Goal: Communication & Community: Connect with others

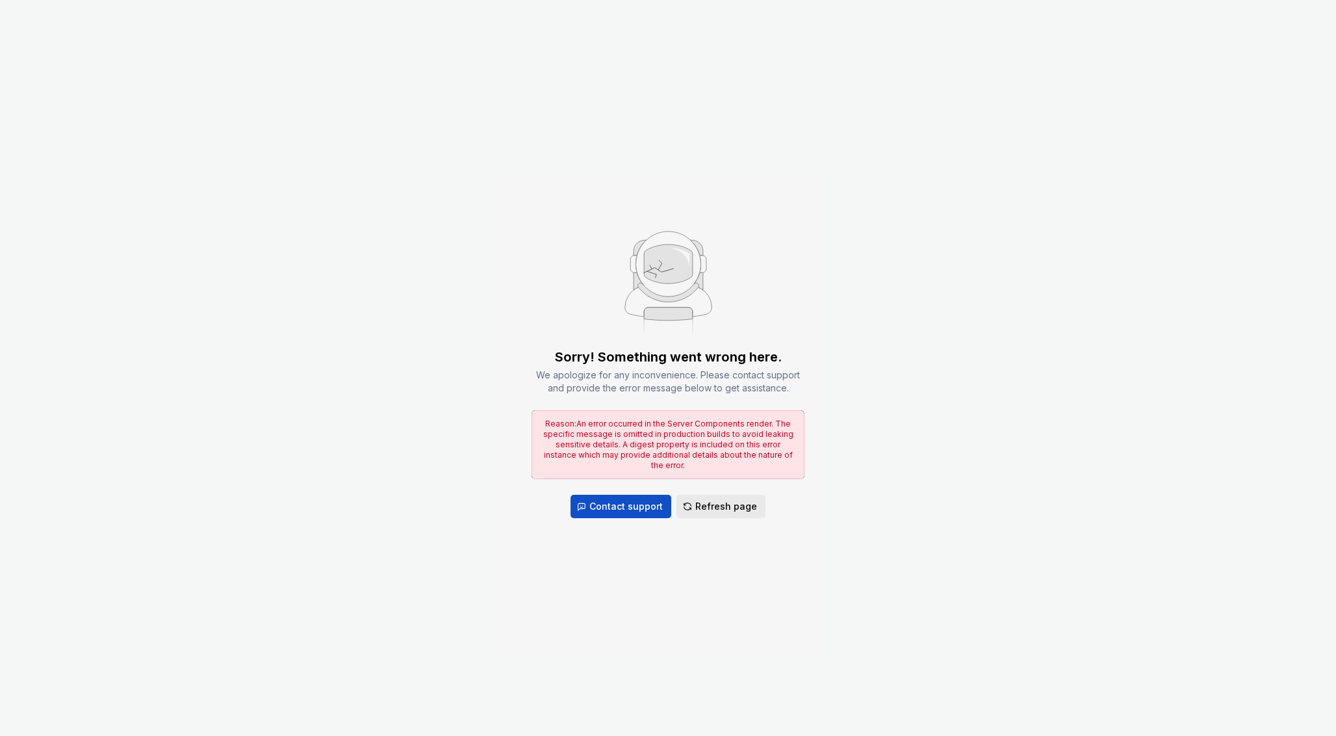
click at [721, 504] on span "Refresh page" at bounding box center [726, 506] width 62 height 13
click at [715, 500] on span "Refresh page" at bounding box center [726, 506] width 62 height 13
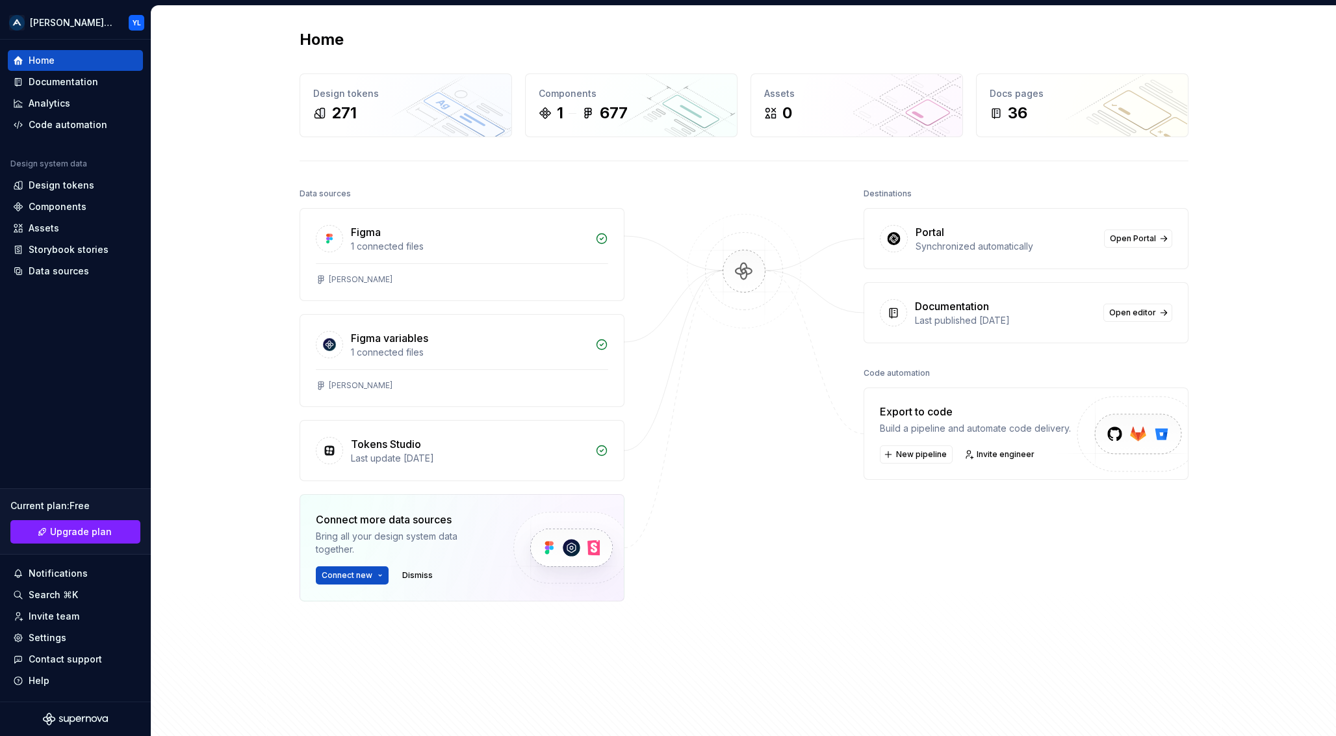
click at [201, 103] on div "Home Design tokens 271 Components 1 677 Assets 0 Docs pages 36 Data sources Fig…" at bounding box center [743, 374] width 1185 height 736
click at [368, 113] on div "271" at bounding box center [405, 113] width 185 height 21
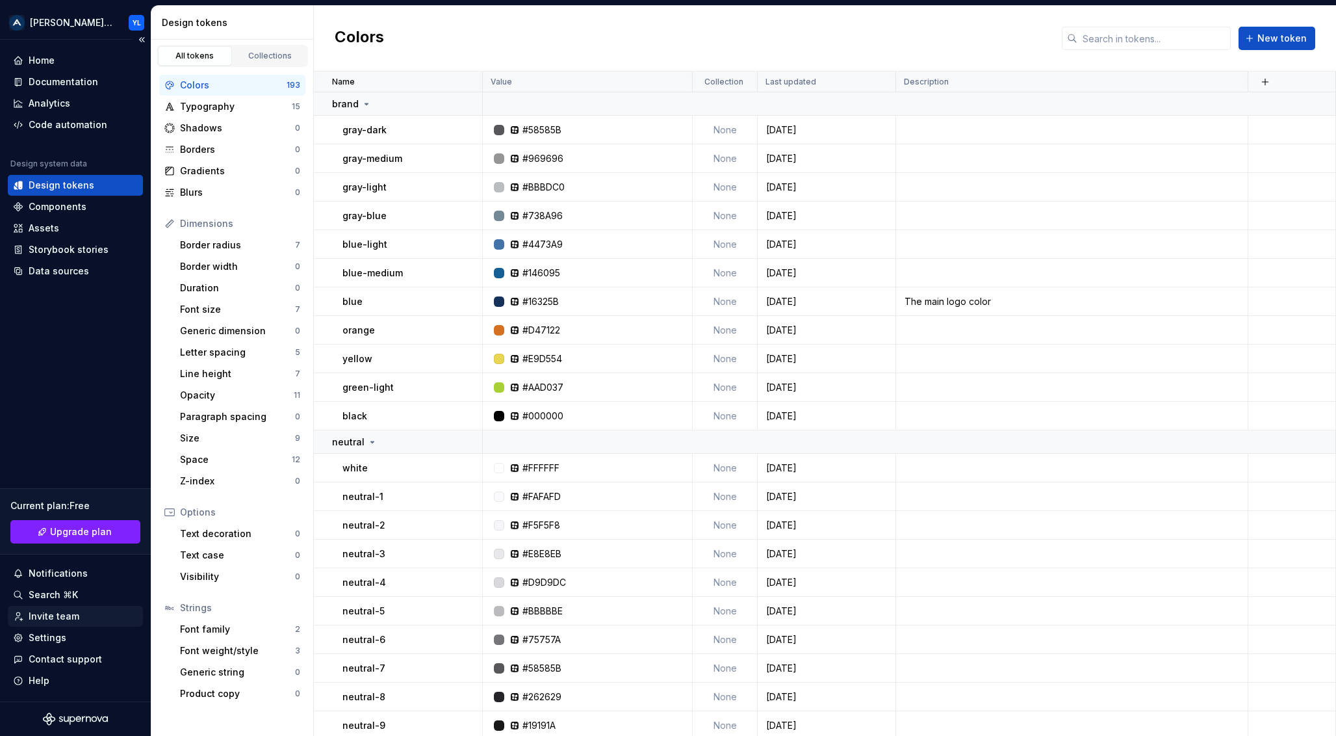
click at [57, 615] on div "Invite team" at bounding box center [54, 615] width 51 height 13
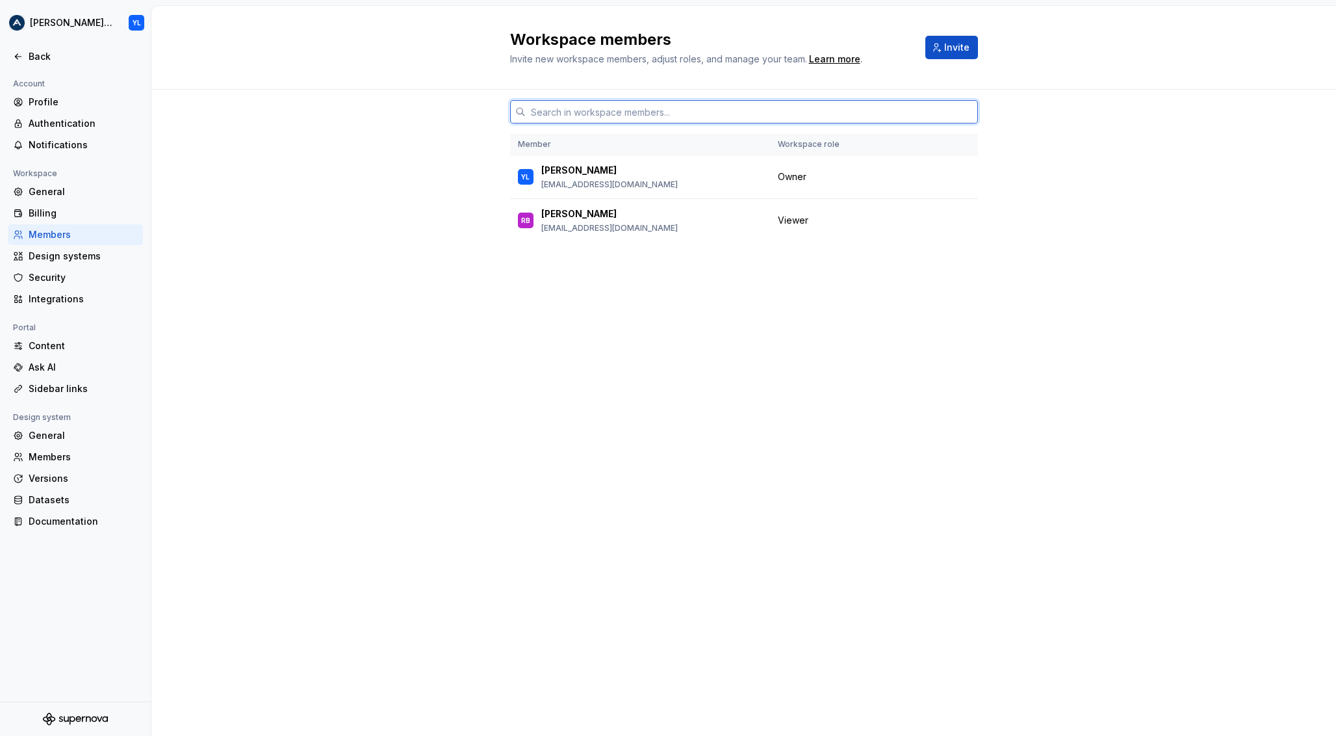
click at [639, 116] on input "text" at bounding box center [752, 111] width 452 height 23
drag, startPoint x: 877, startPoint y: 404, endPoint x: 867, endPoint y: 415, distance: 14.3
click at [878, 403] on div "Member Workspace role YL Yevhen [PERSON_NAME] [PERSON_NAME][EMAIL_ADDRESS][DOMA…" at bounding box center [744, 388] width 468 height 596
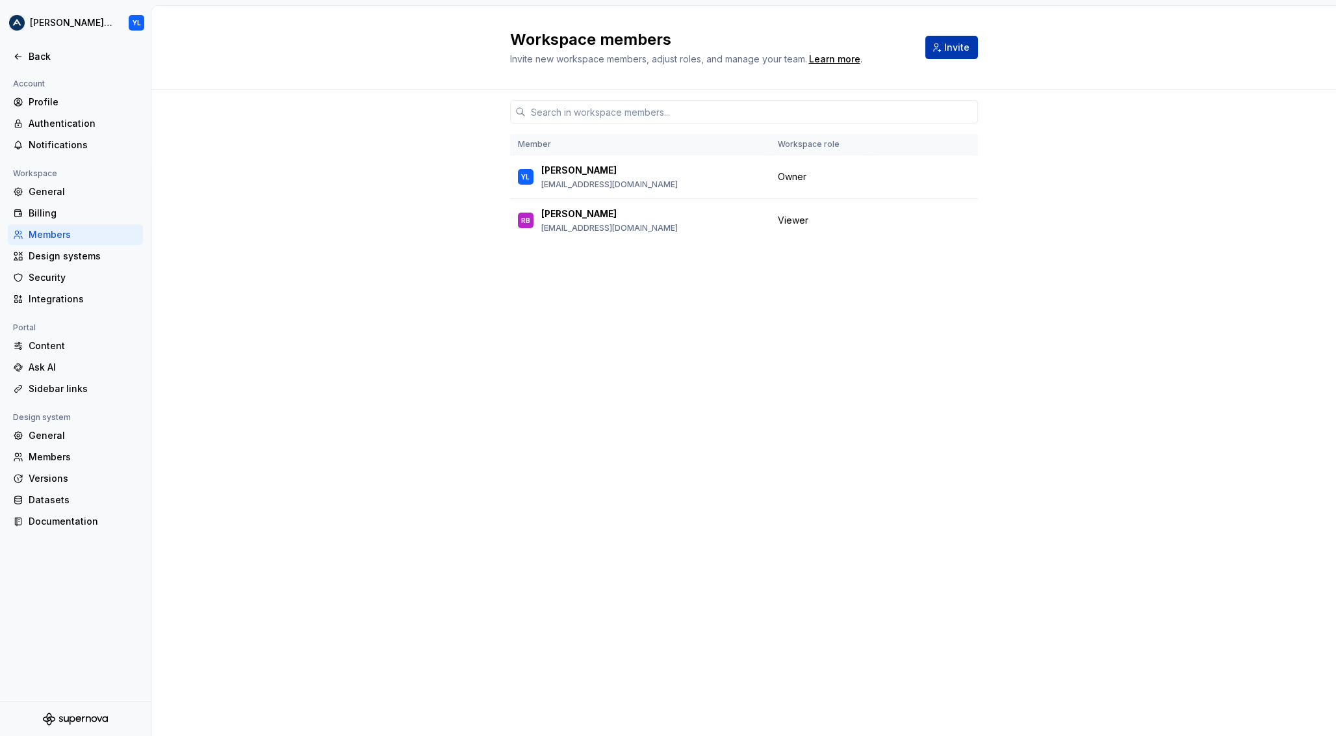
click at [941, 47] on button "Invite" at bounding box center [951, 47] width 53 height 23
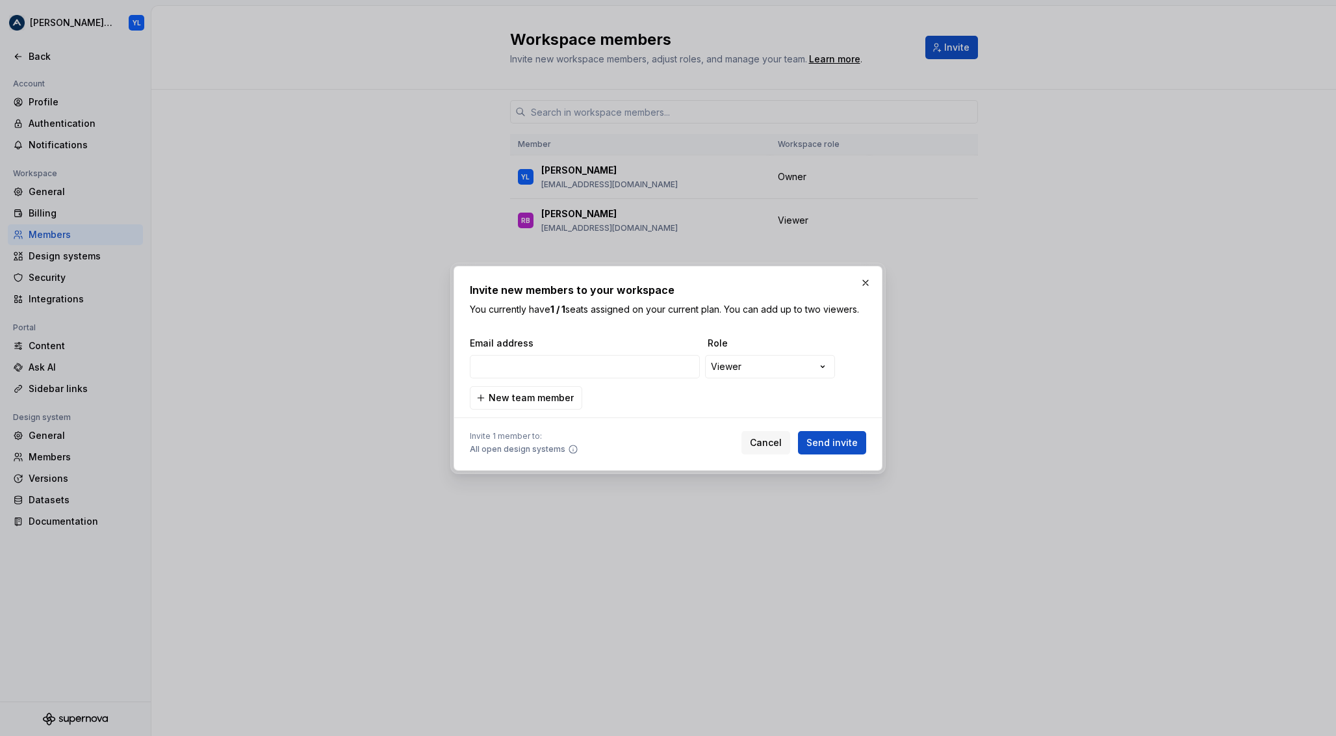
type input "[PERSON_NAME][EMAIL_ADDRESS][PERSON_NAME][DOMAIN_NAME]"
click at [778, 358] on div "**********" at bounding box center [668, 368] width 1336 height 736
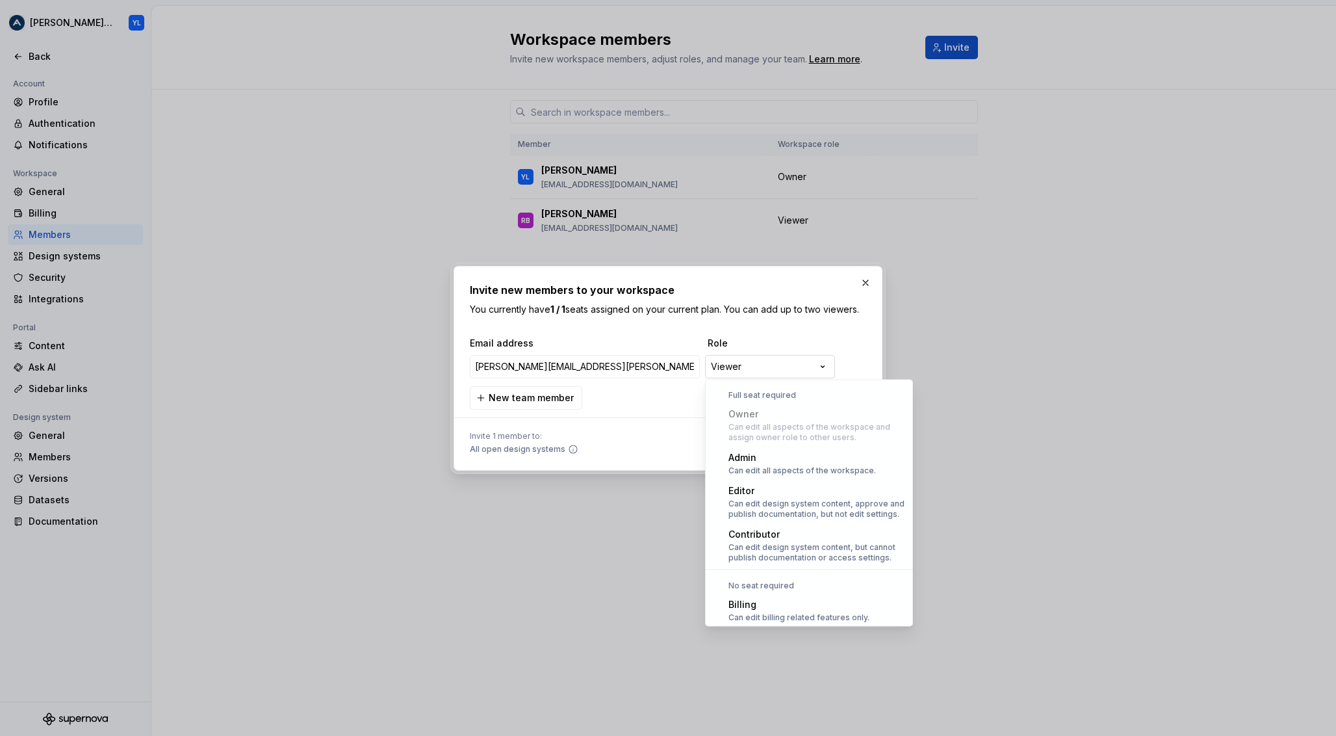
scroll to position [36, 0]
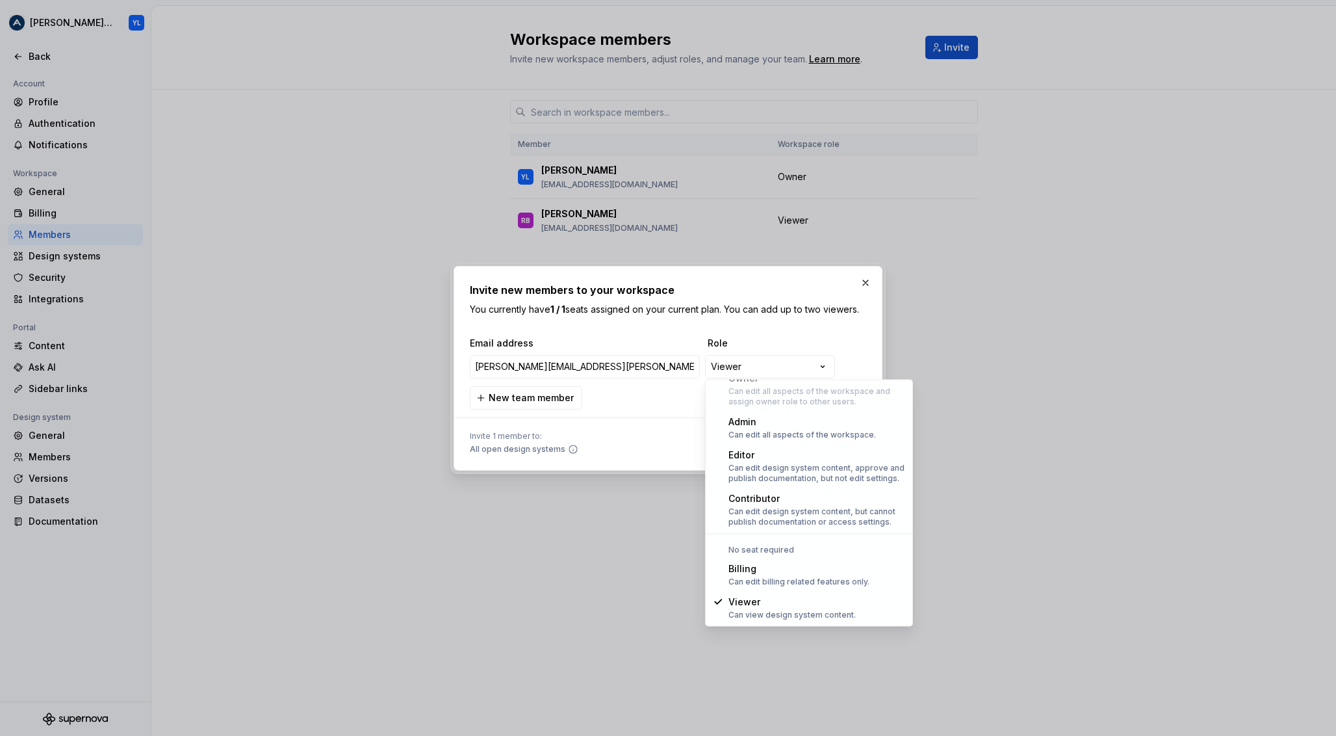
click at [791, 322] on div "**********" at bounding box center [668, 368] width 1336 height 736
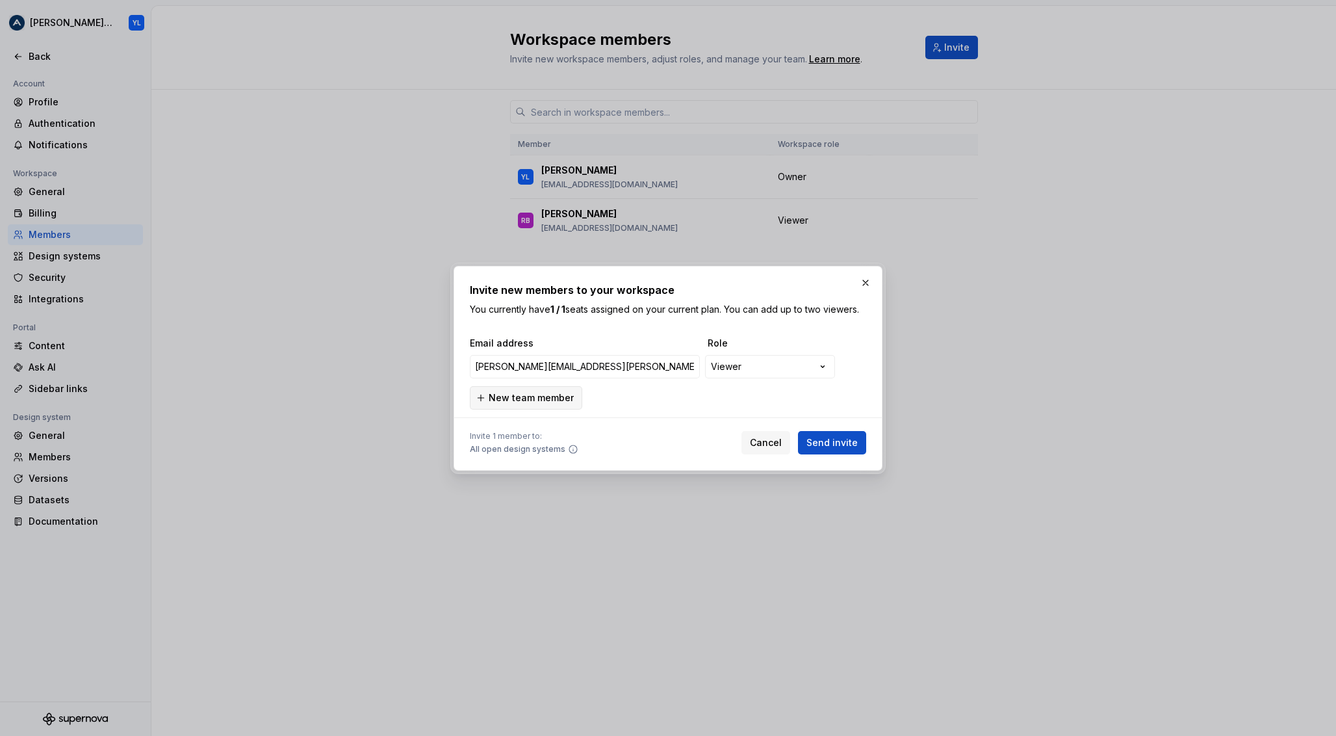
click at [538, 402] on span "New team member" at bounding box center [531, 397] width 85 height 13
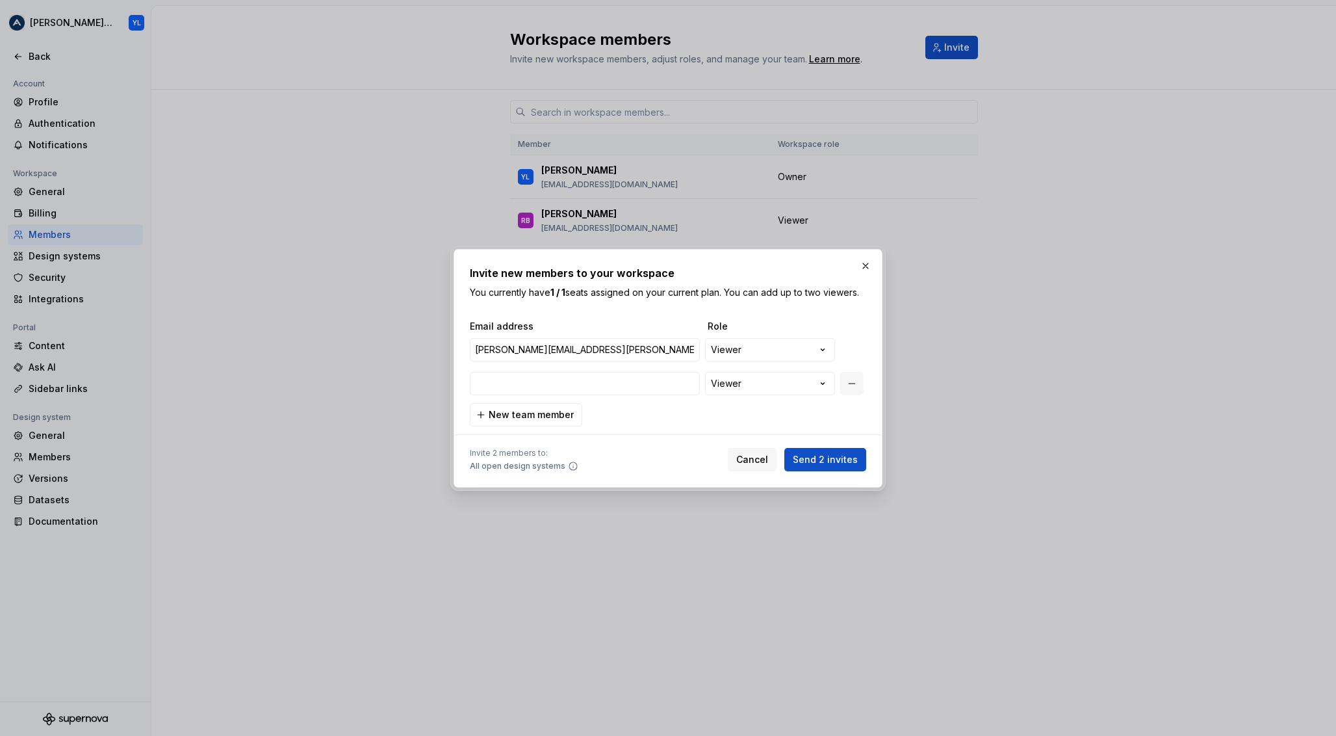
click at [852, 382] on button "button" at bounding box center [851, 383] width 23 height 23
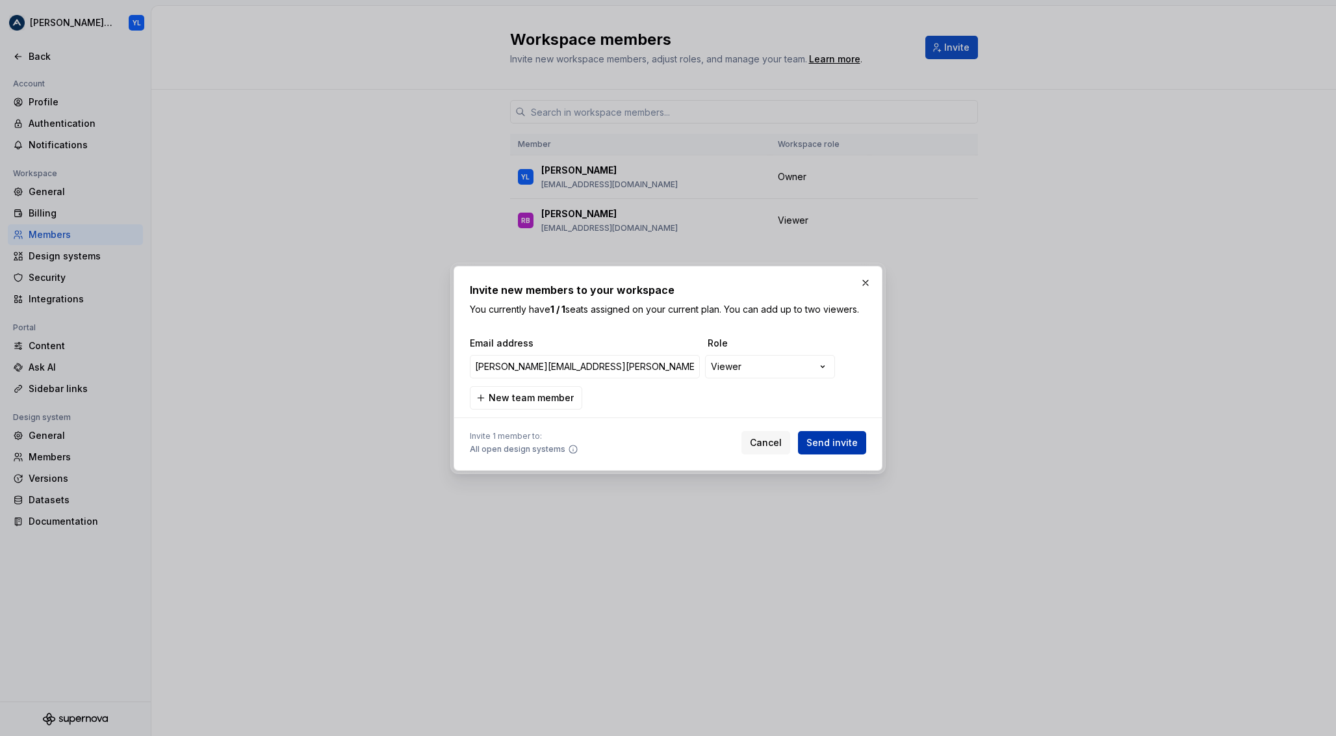
click at [835, 441] on span "Send invite" at bounding box center [831, 442] width 51 height 13
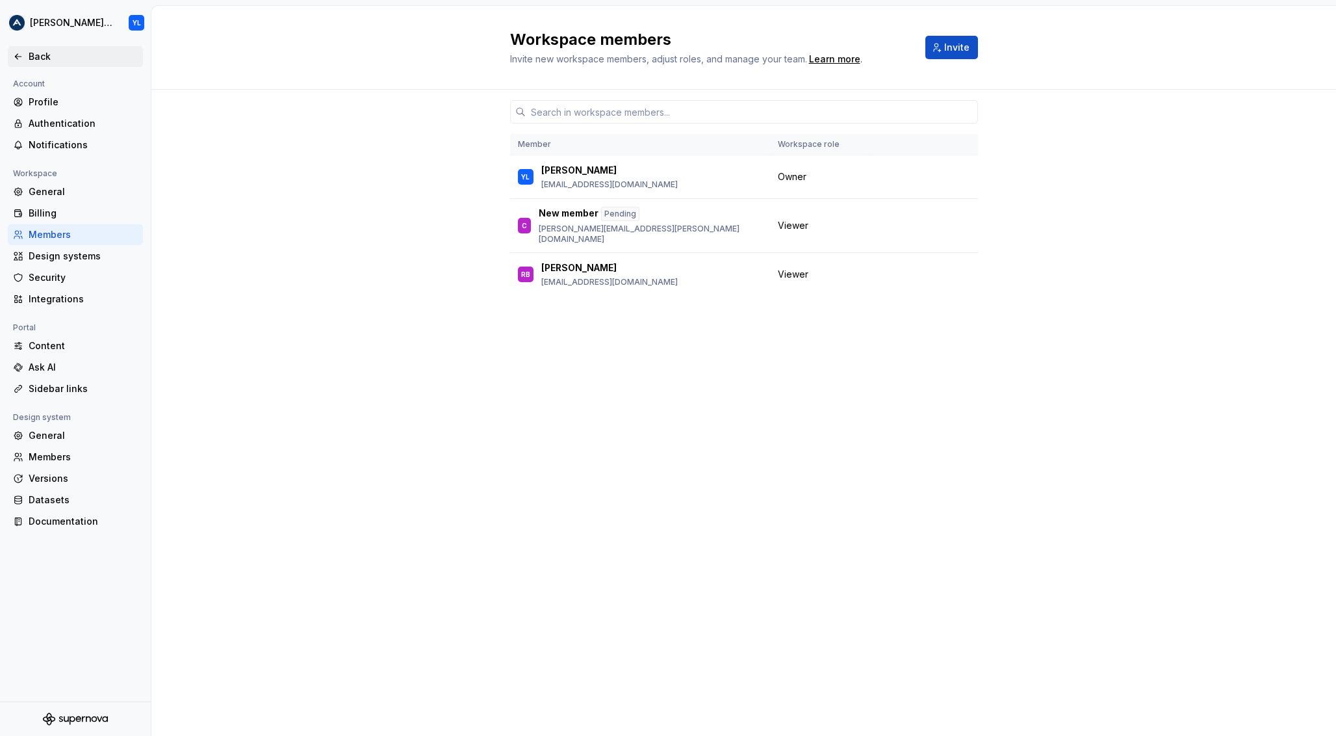
click at [36, 55] on div "Back" at bounding box center [83, 56] width 109 height 13
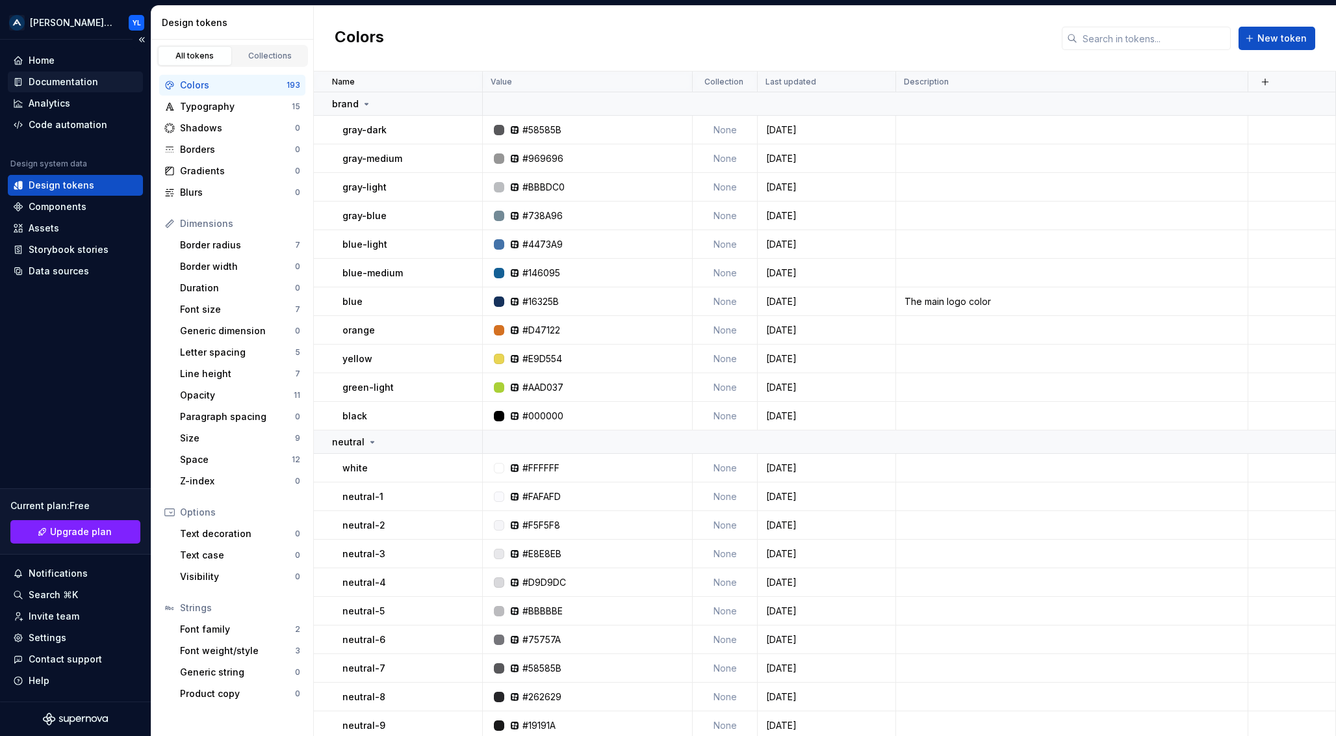
click at [69, 84] on div "Documentation" at bounding box center [64, 81] width 70 height 13
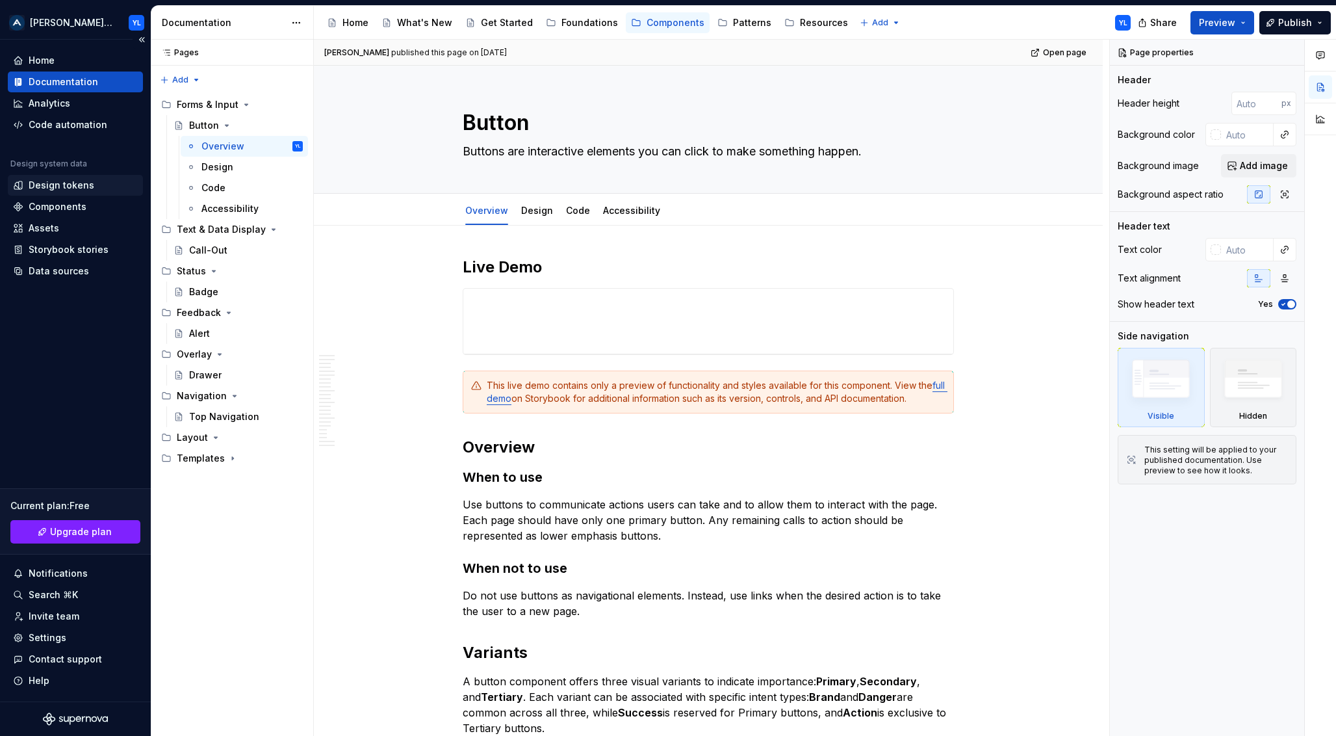
click at [62, 186] on div "Design tokens" at bounding box center [62, 185] width 66 height 13
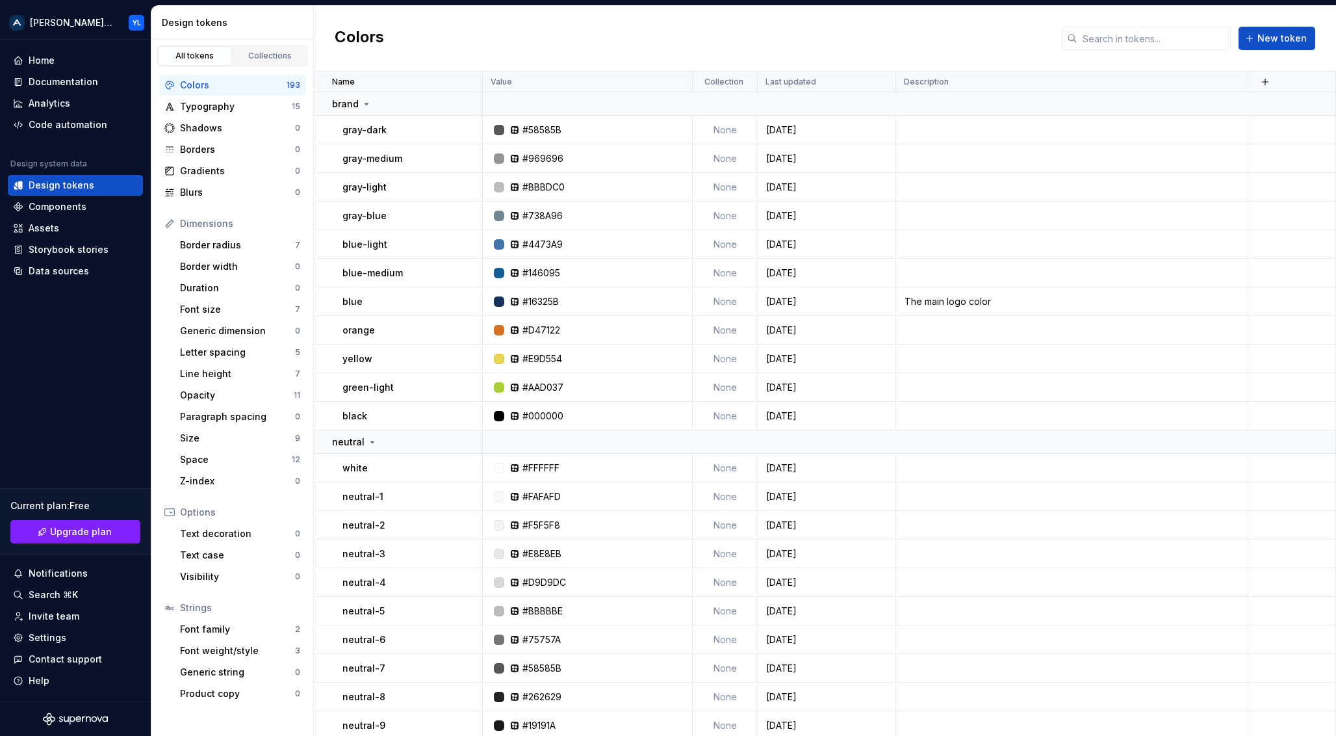
click at [651, 41] on div "Colors New token" at bounding box center [825, 39] width 1022 height 66
click at [222, 148] on div "Borders" at bounding box center [237, 149] width 115 height 13
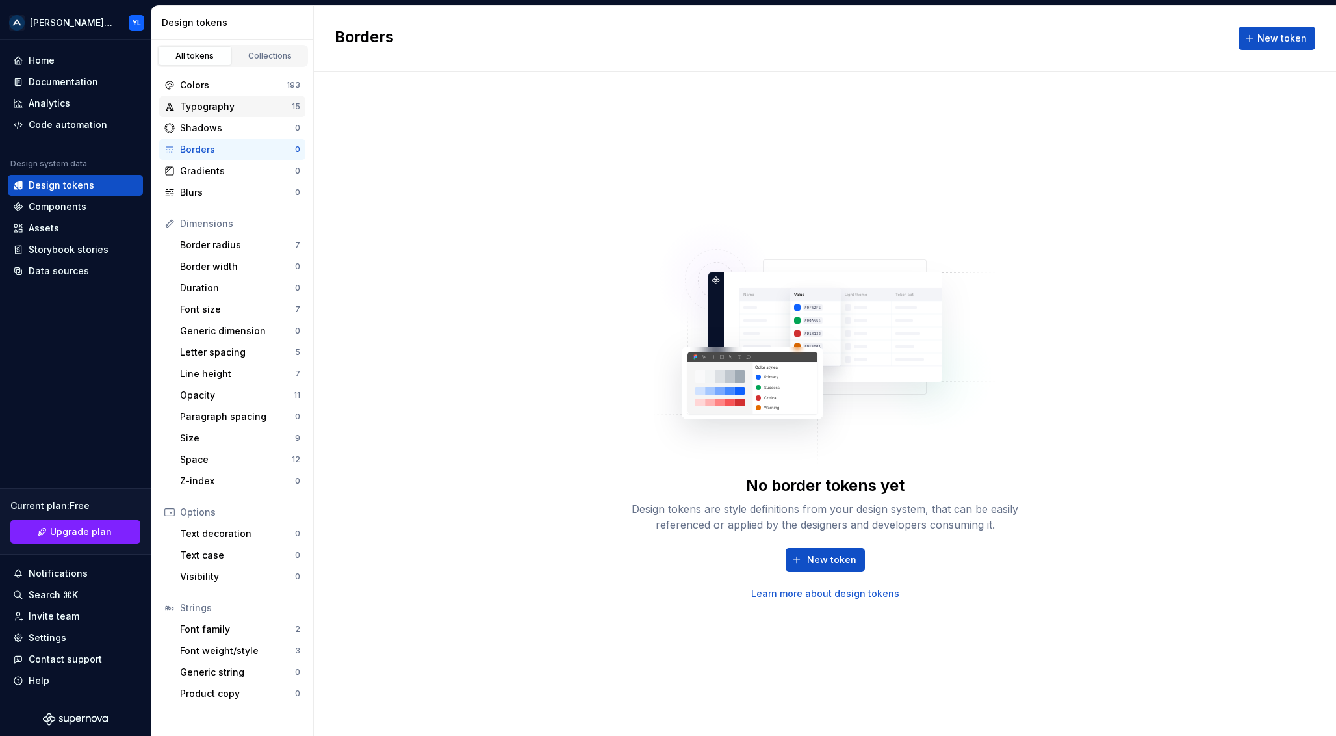
click at [225, 105] on div "Typography" at bounding box center [236, 106] width 112 height 13
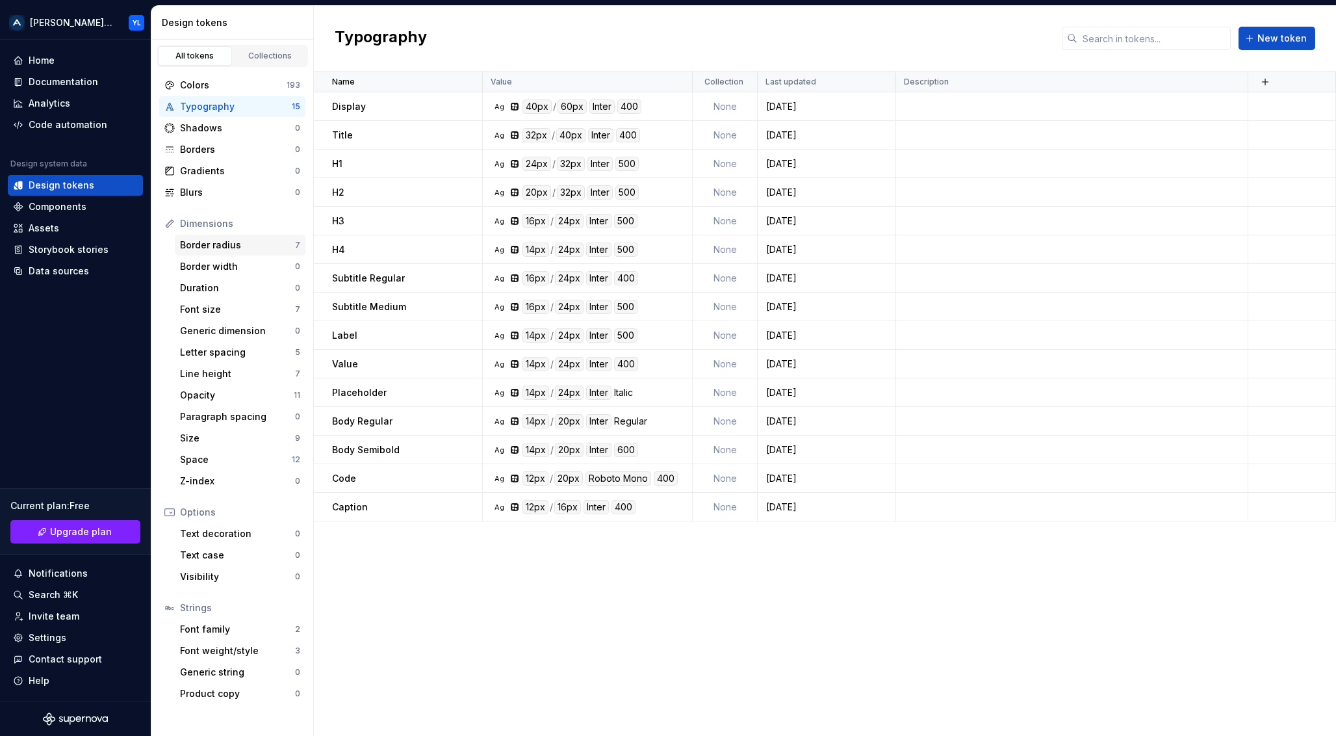
click at [218, 248] on div "Border radius" at bounding box center [237, 244] width 115 height 13
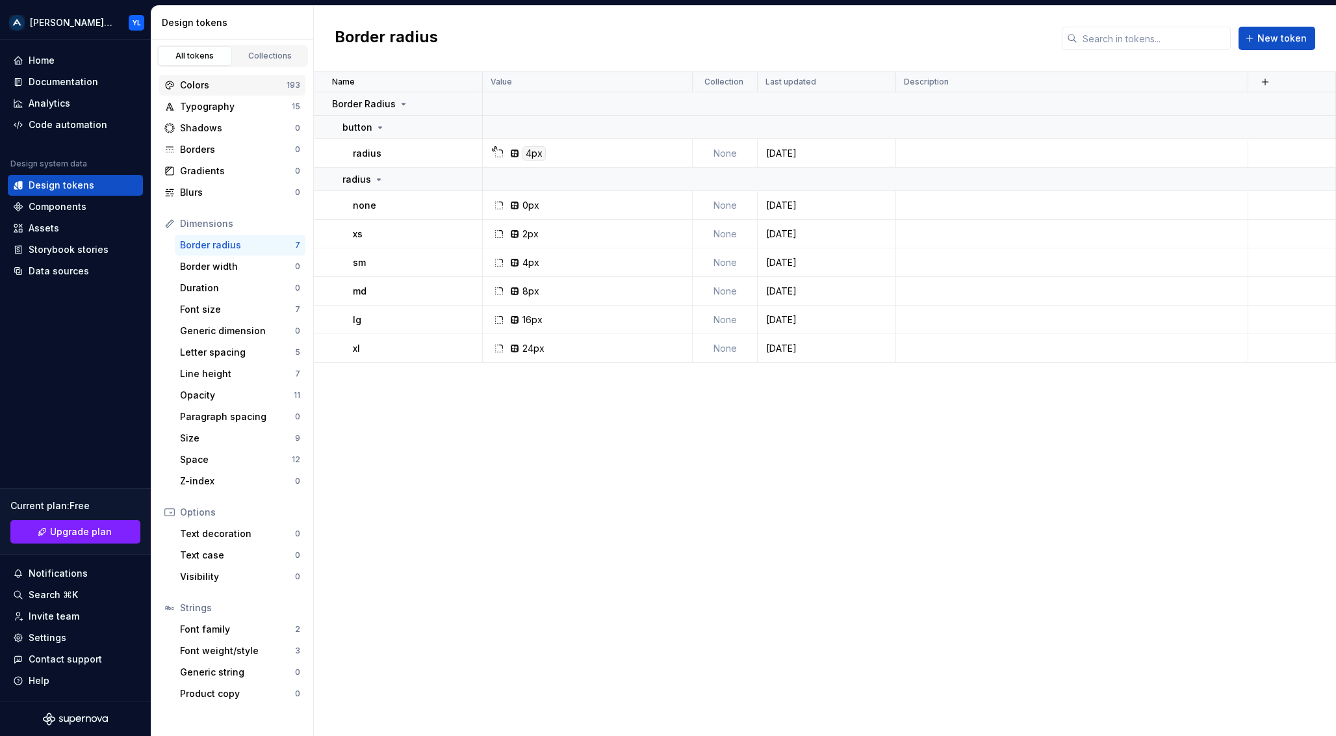
click at [220, 87] on div "Colors" at bounding box center [233, 85] width 107 height 13
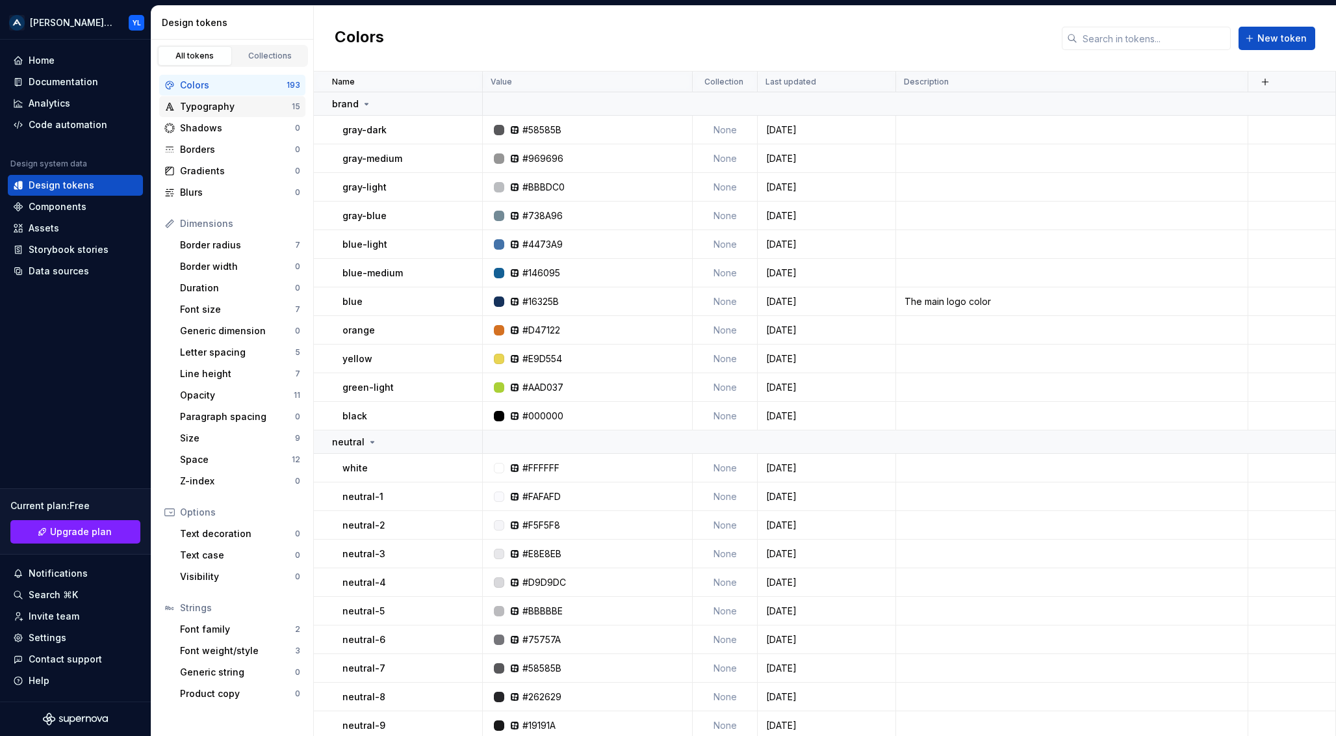
click at [214, 108] on div "Typography" at bounding box center [236, 106] width 112 height 13
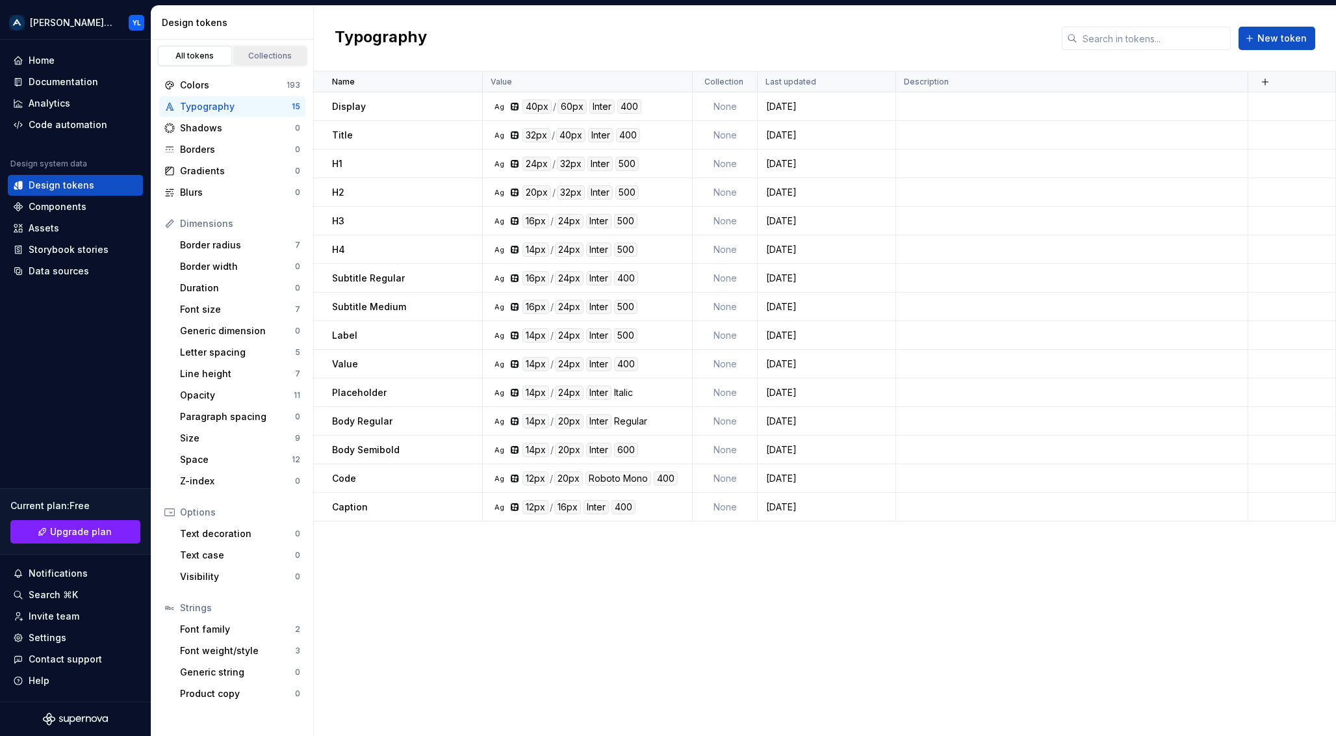
click at [250, 55] on div "Collections" at bounding box center [270, 56] width 65 height 10
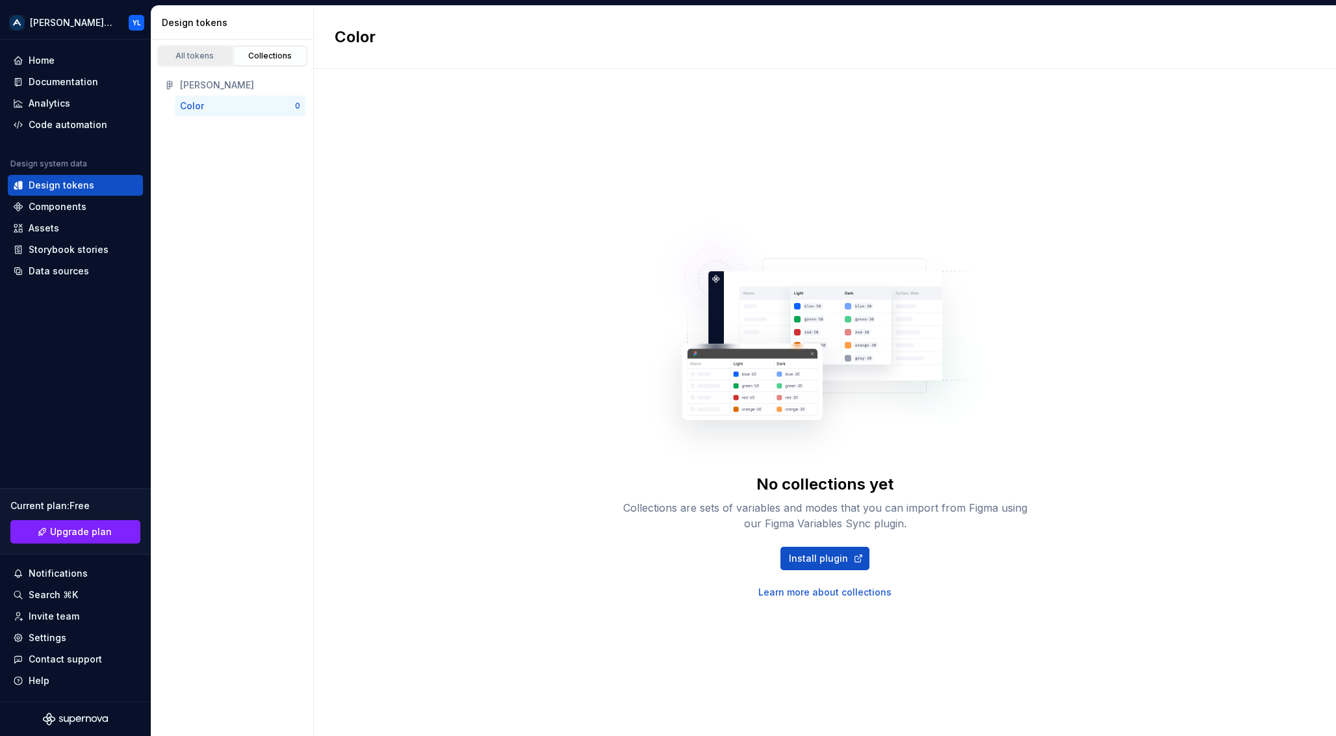
click at [199, 55] on div "All tokens" at bounding box center [194, 56] width 65 height 10
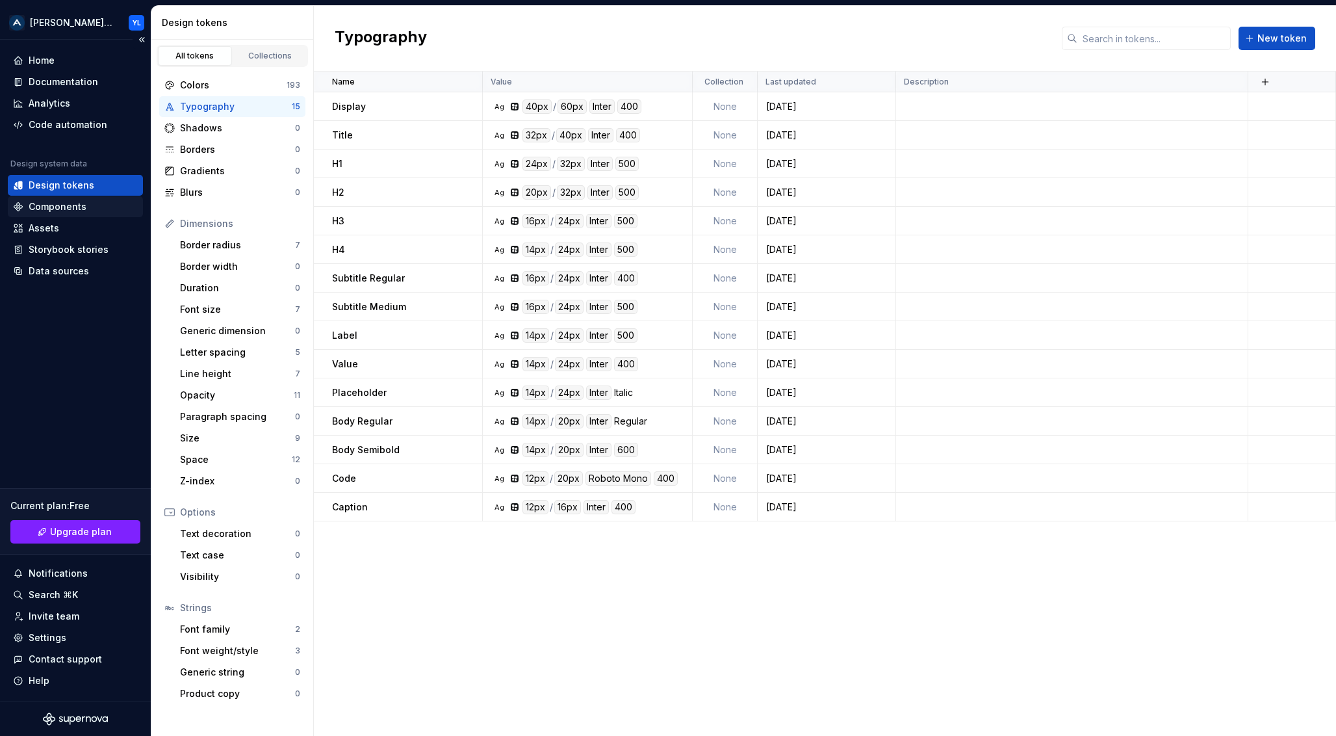
click at [36, 206] on div "Components" at bounding box center [58, 206] width 58 height 13
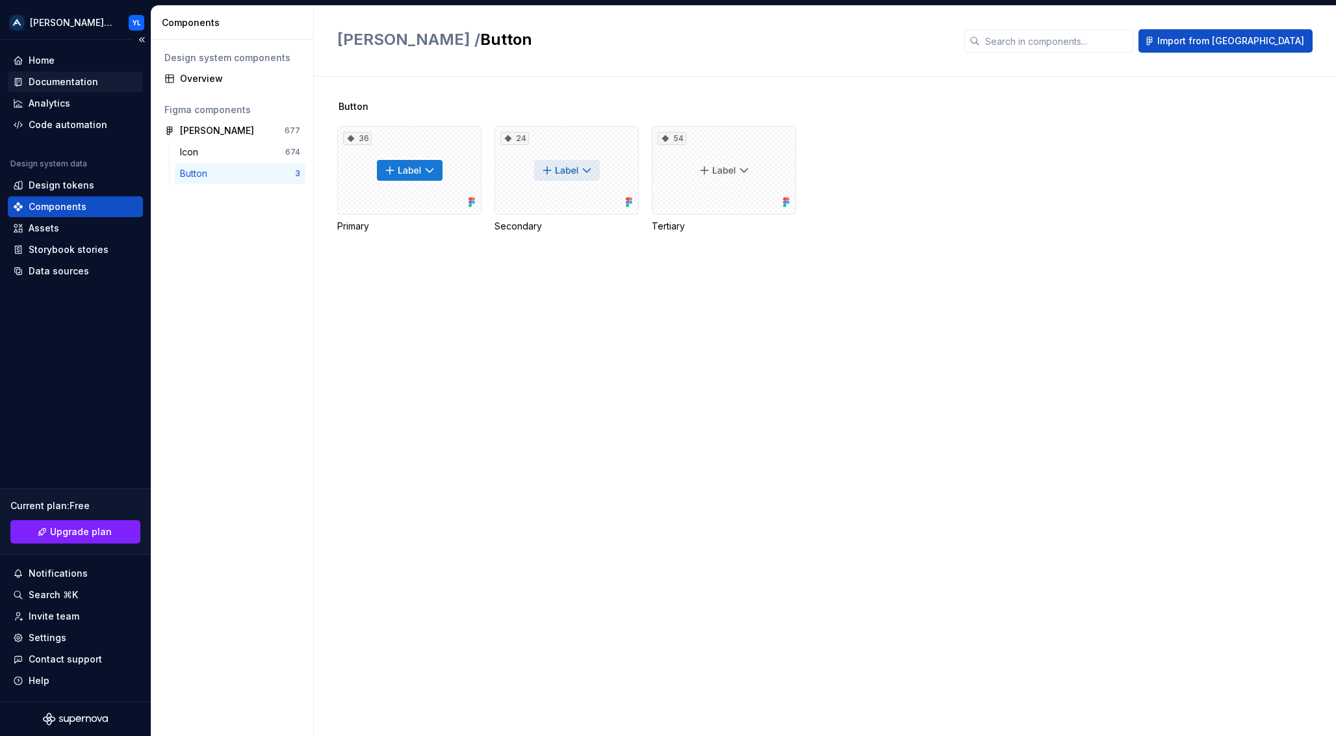
click at [67, 84] on div "Documentation" at bounding box center [64, 81] width 70 height 13
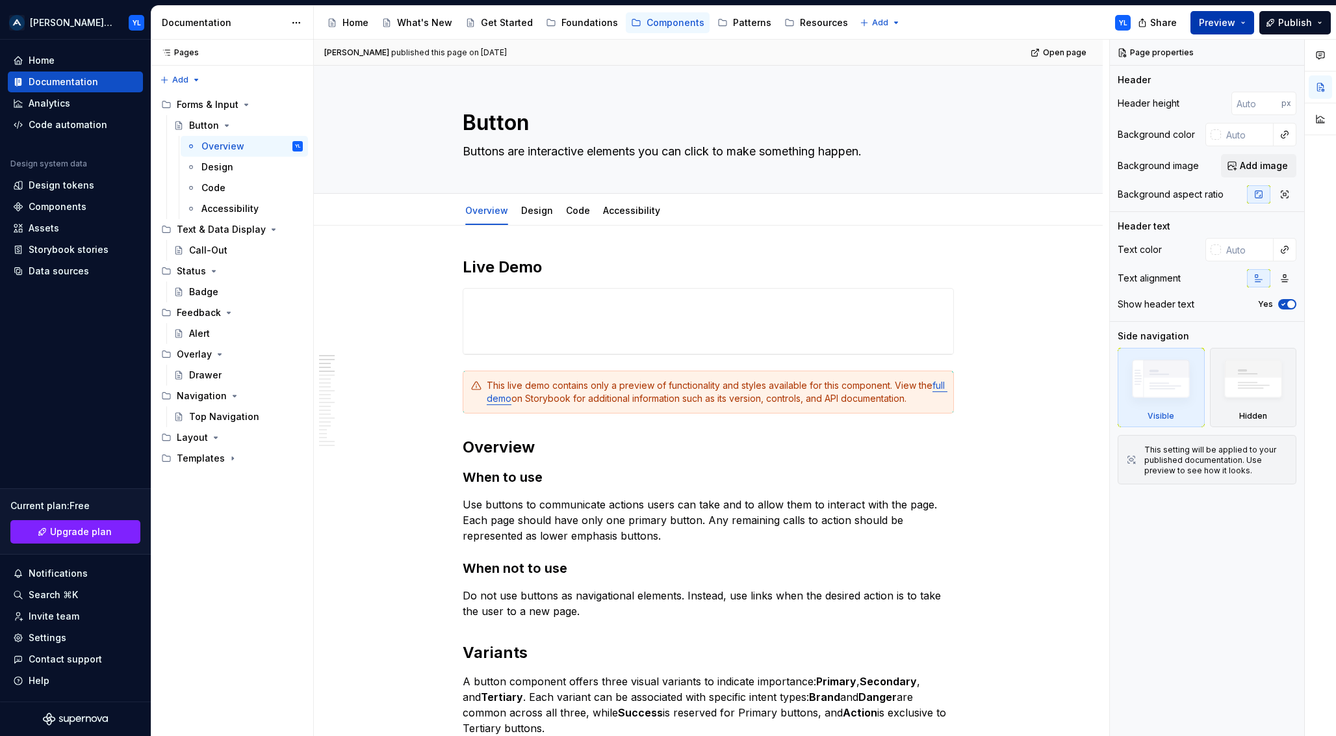
click at [1234, 21] on span "Preview" at bounding box center [1217, 22] width 36 height 13
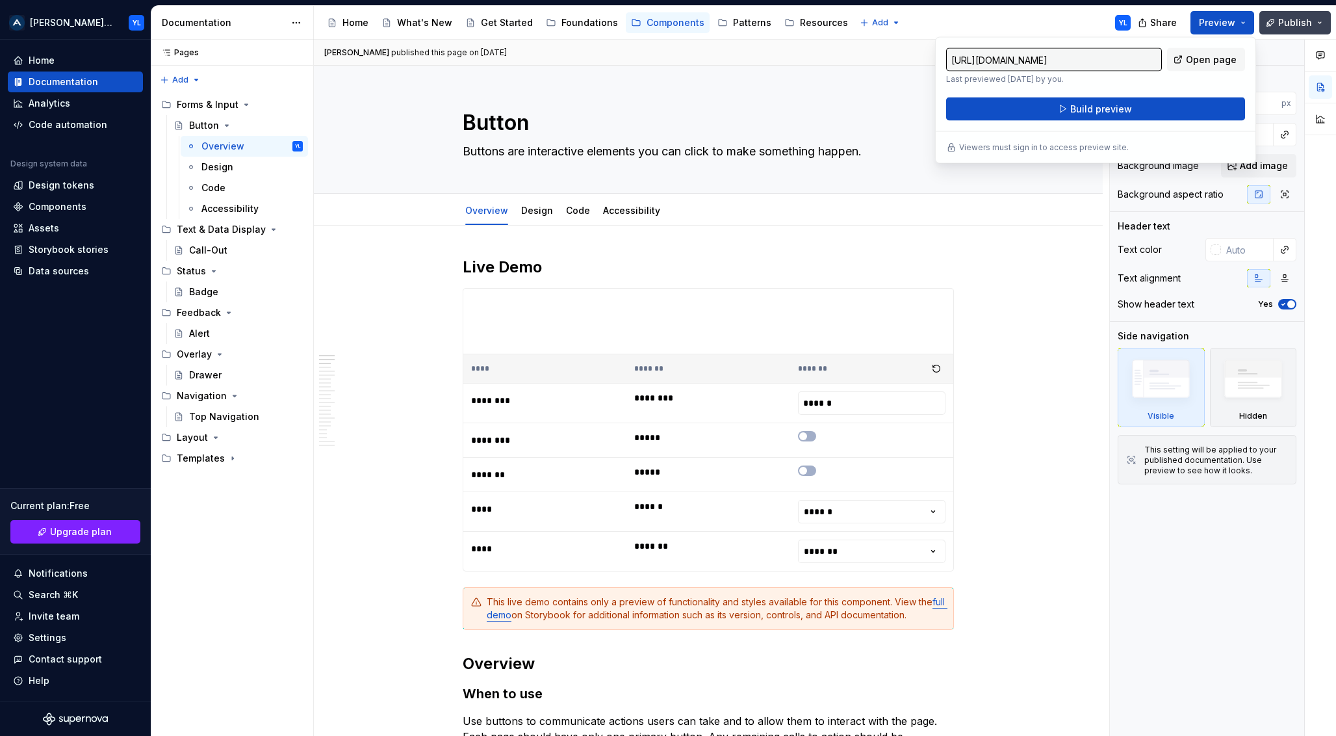
click at [1284, 27] on span "Publish" at bounding box center [1295, 22] width 34 height 13
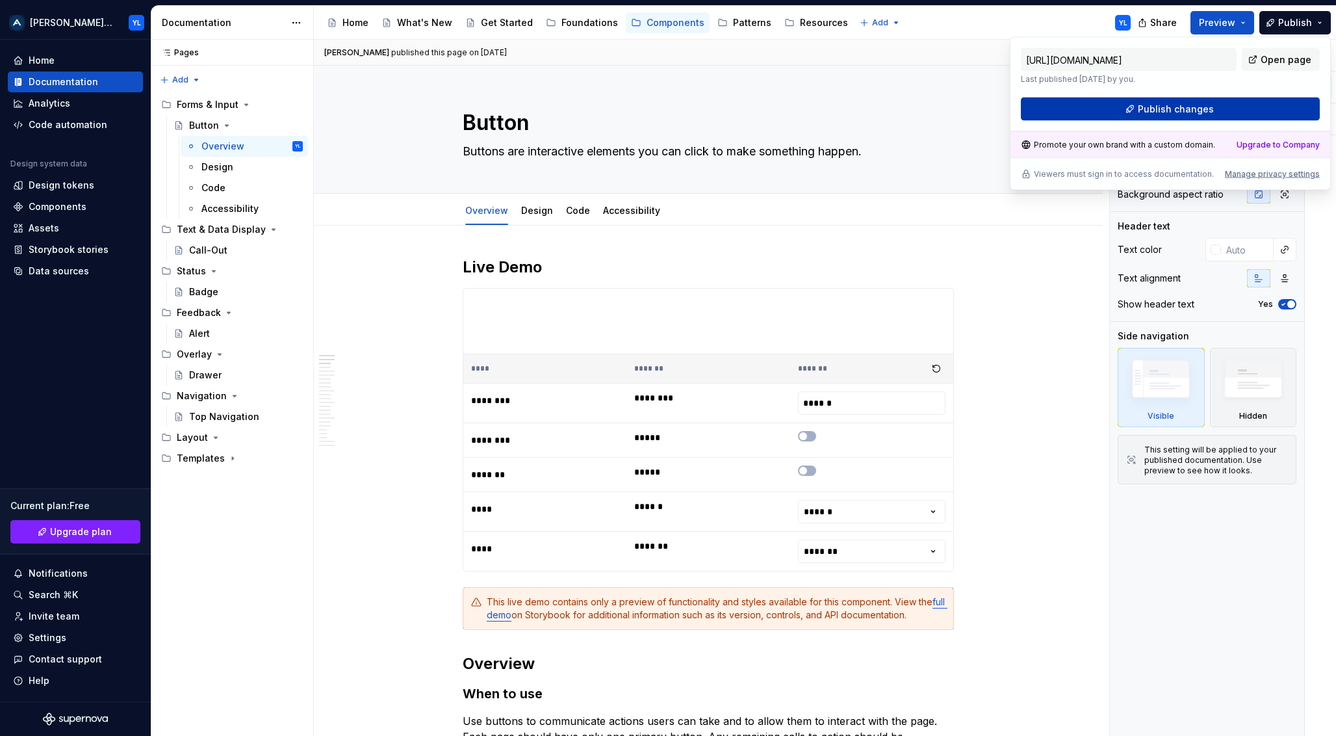
click at [1177, 105] on span "Publish changes" at bounding box center [1176, 109] width 76 height 13
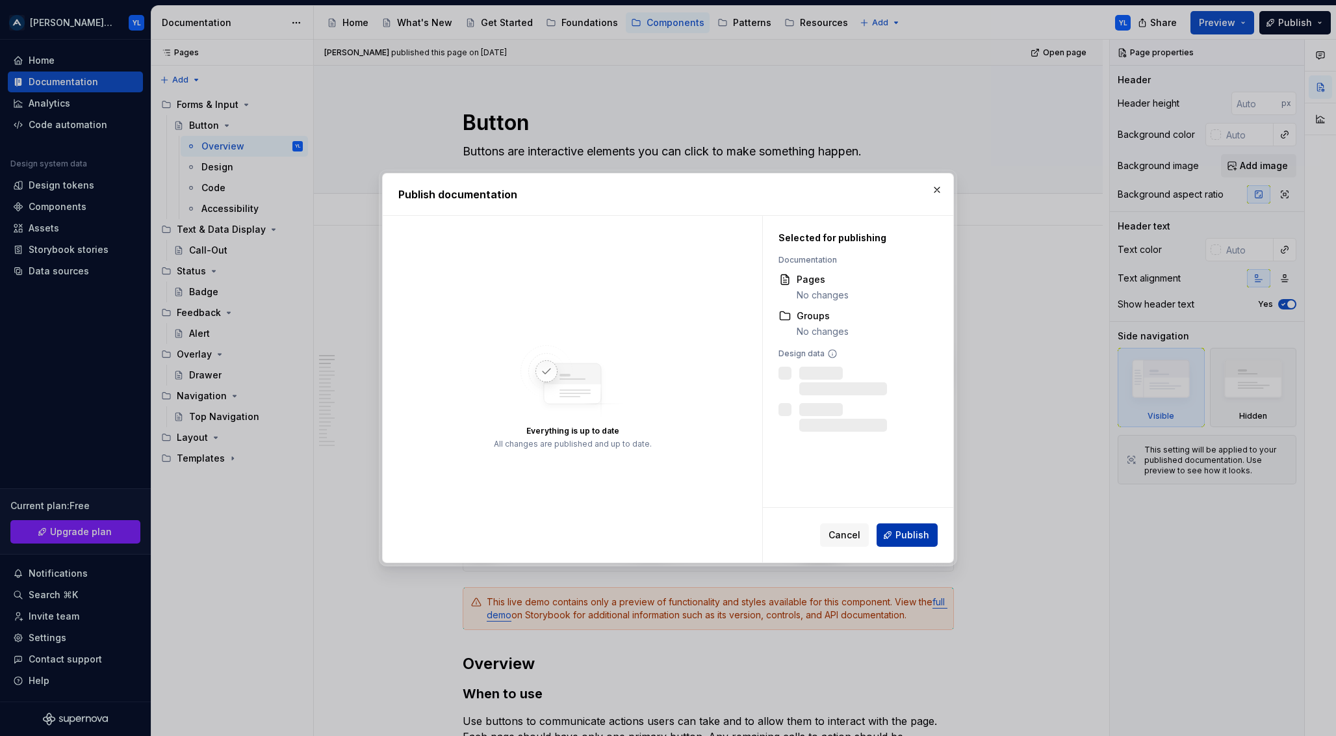
click at [907, 534] on span "Publish" at bounding box center [912, 534] width 34 height 13
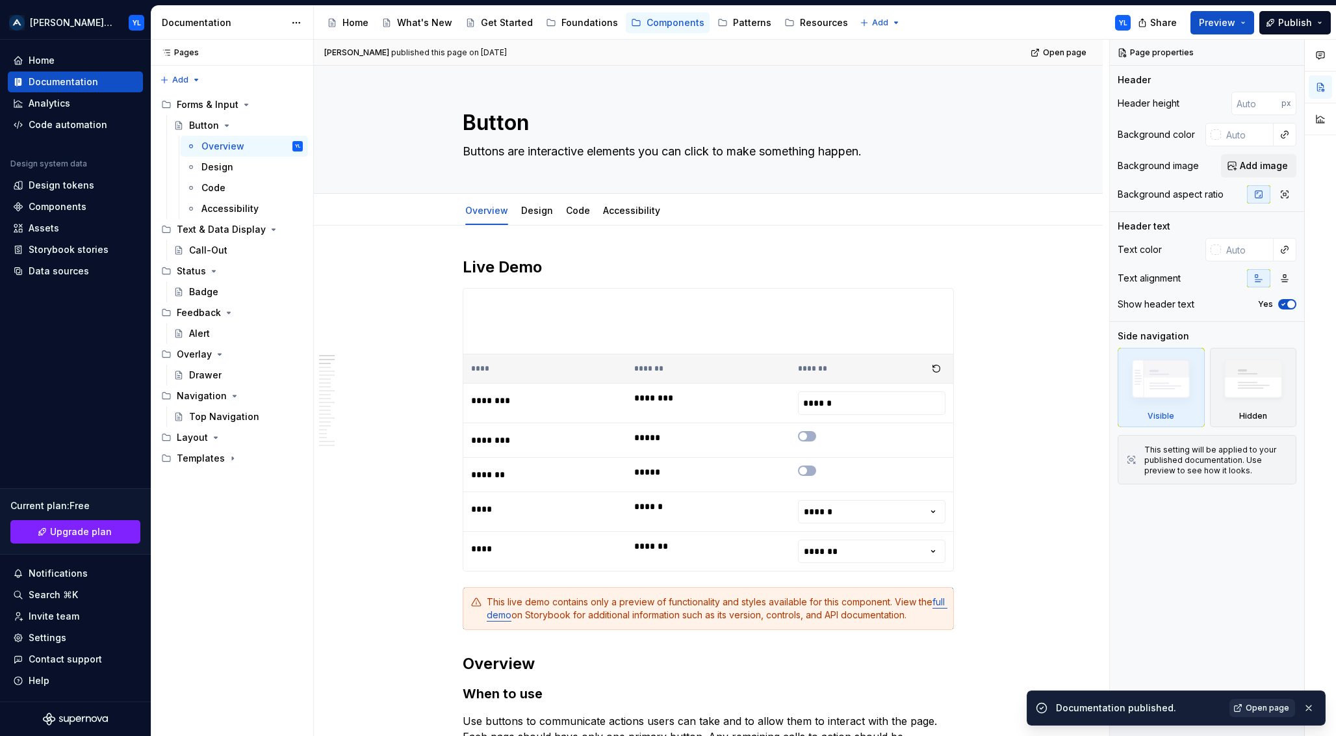
click at [1261, 706] on span "Open page" at bounding box center [1268, 707] width 44 height 10
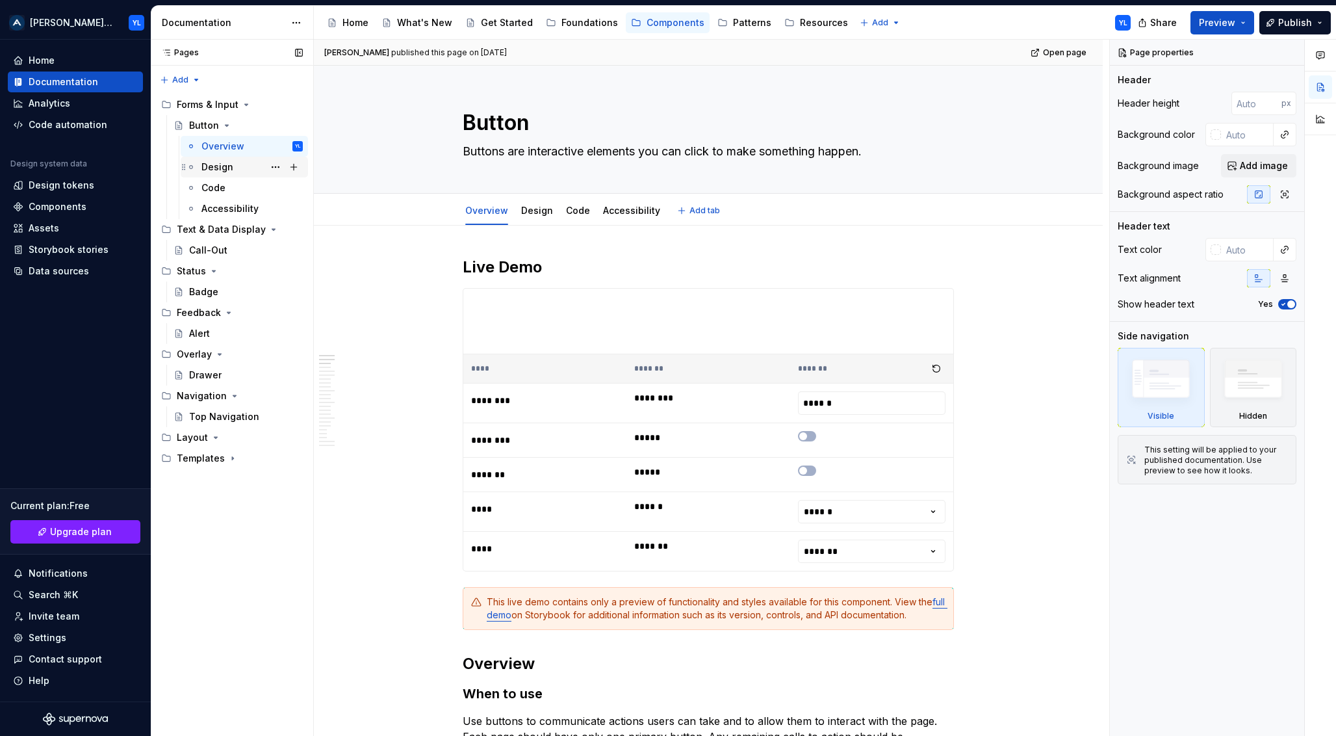
type textarea "*"
click at [59, 613] on div "Invite team" at bounding box center [54, 615] width 51 height 13
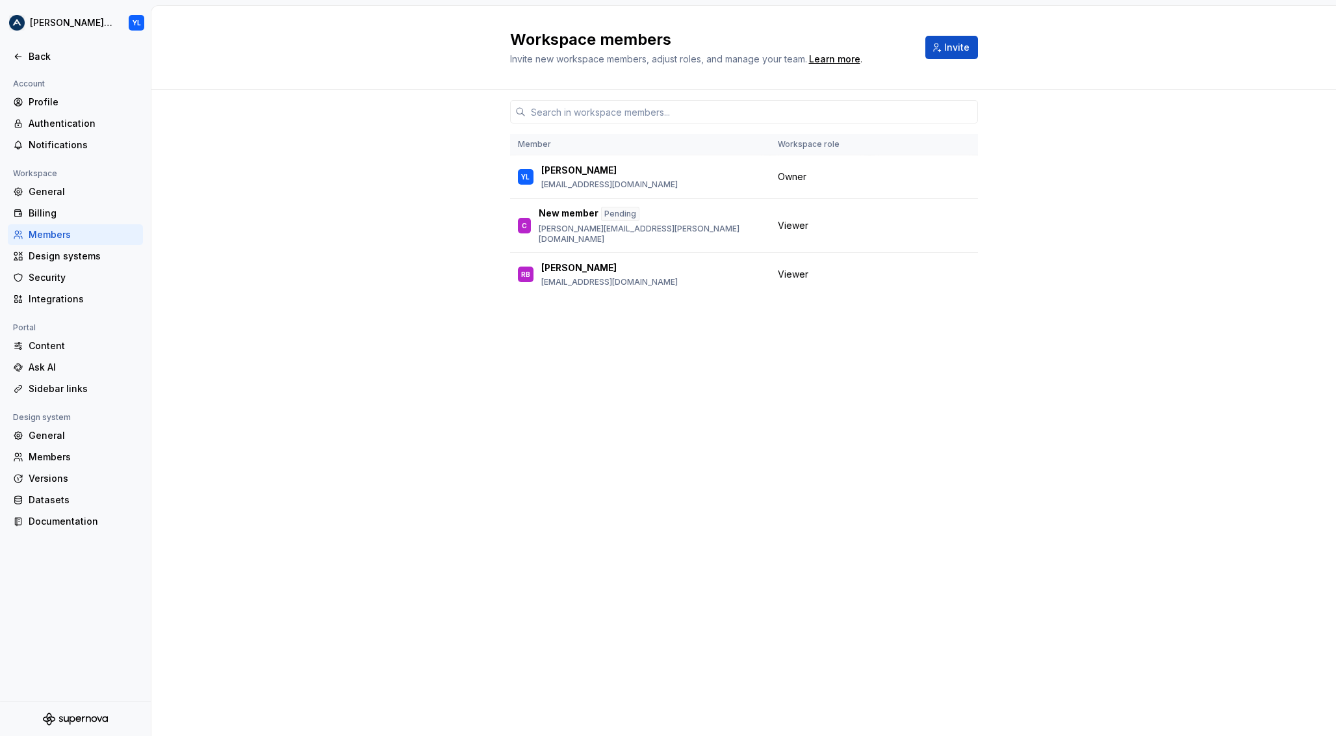
click at [614, 442] on div "Member Workspace role YL [PERSON_NAME] [PERSON_NAME][EMAIL_ADDRESS][DOMAIN_NAME…" at bounding box center [744, 388] width 468 height 596
